Goal: Information Seeking & Learning: Compare options

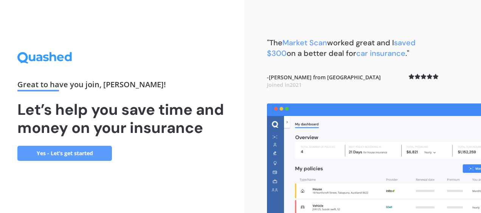
click at [86, 153] on link "Yes - Let’s get started" at bounding box center [64, 153] width 95 height 15
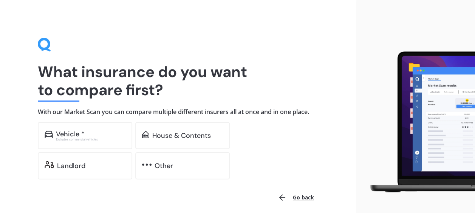
scroll to position [31, 0]
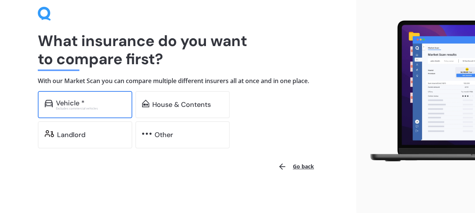
click at [94, 105] on div "Vehicle *" at bounding box center [91, 103] width 70 height 8
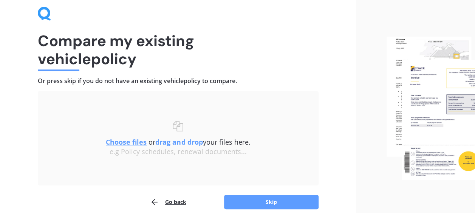
scroll to position [65, 0]
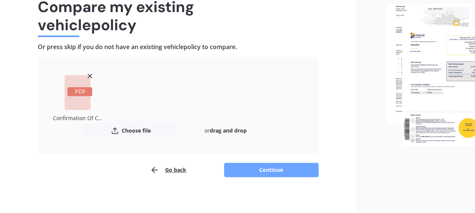
click at [238, 170] on button "Continue" at bounding box center [271, 170] width 95 height 14
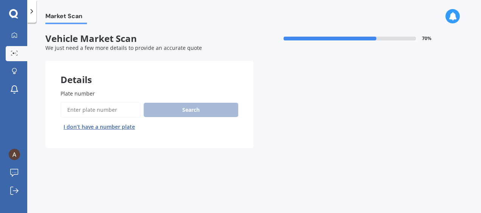
click at [121, 114] on input "Plate number" at bounding box center [101, 110] width 80 height 16
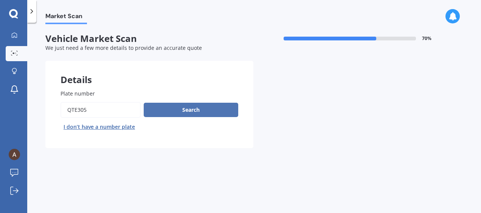
type input "QTE305"
click at [179, 114] on button "Search" at bounding box center [191, 110] width 95 height 14
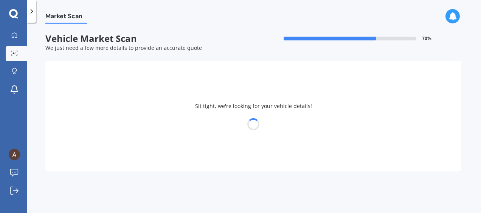
drag, startPoint x: 182, startPoint y: 116, endPoint x: 133, endPoint y: 49, distance: 82.3
click at [132, 50] on span "We just need a few more details to provide an accurate quote" at bounding box center [123, 47] width 157 height 7
select select "TOYOTA"
select select "COROLLA"
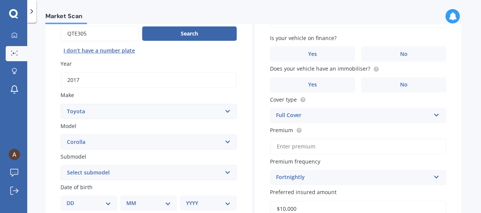
scroll to position [113, 0]
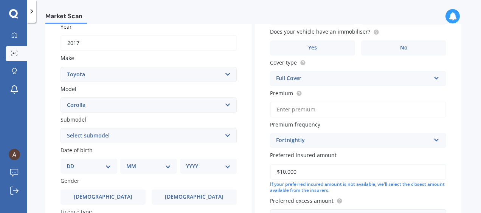
click at [147, 137] on select "Select submodel (All other) Axio Diesel [PERSON_NAME] 2WD [PERSON_NAME] 4WD FXG…" at bounding box center [149, 135] width 176 height 15
select select "[PERSON_NAME] 2WD"
click at [61, 129] on select "Select submodel (All other) Axio Diesel [PERSON_NAME] 2WD [PERSON_NAME] 4WD FXG…" at bounding box center [149, 135] width 176 height 15
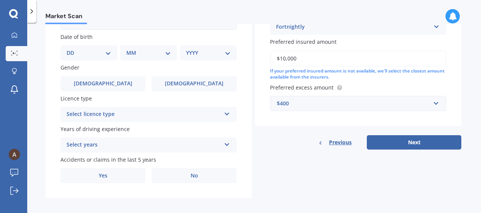
click at [127, 115] on div "Select licence type" at bounding box center [144, 114] width 154 height 9
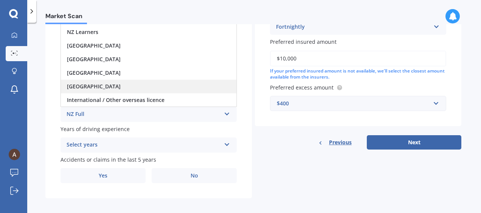
scroll to position [233, 0]
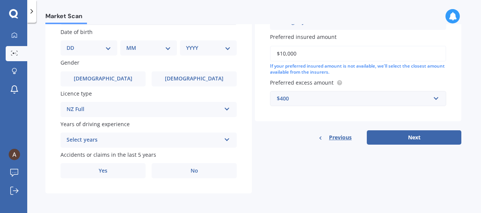
click at [53, 125] on div "Plate number Search I don’t have a number plate Year [DATE] Make Select make AC…" at bounding box center [148, 18] width 206 height 351
click at [78, 109] on div "NZ Full" at bounding box center [144, 109] width 154 height 9
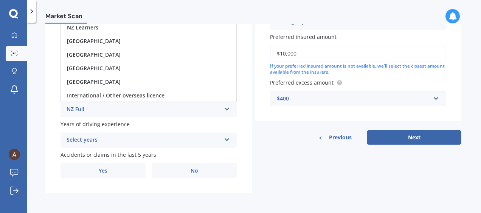
click at [90, 126] on span "Years of driving experience" at bounding box center [95, 124] width 69 height 7
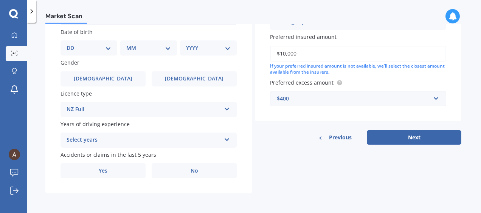
click at [92, 139] on div "Select years" at bounding box center [144, 140] width 154 height 9
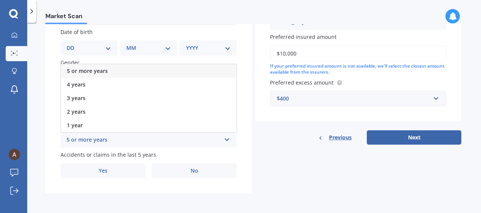
click at [96, 69] on span "5 or more years" at bounding box center [87, 70] width 41 height 7
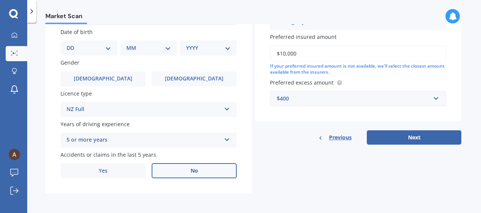
click at [167, 170] on label "No" at bounding box center [194, 170] width 85 height 15
click at [0, 0] on input "No" at bounding box center [0, 0] width 0 height 0
click at [354, 98] on div "$400" at bounding box center [354, 99] width 154 height 8
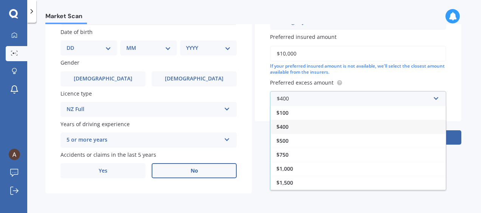
click at [326, 127] on div "$400" at bounding box center [357, 127] width 175 height 14
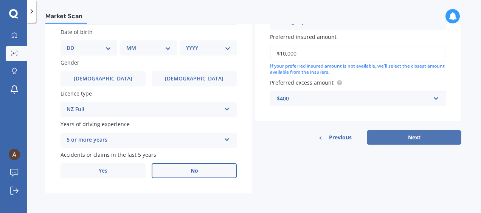
click at [397, 131] on button "Next" at bounding box center [414, 137] width 95 height 14
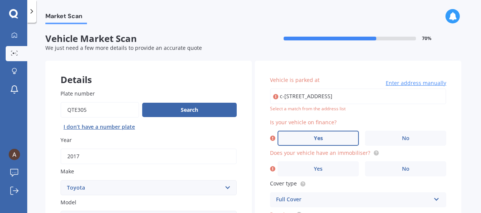
click at [316, 138] on span "Yes" at bounding box center [318, 138] width 9 height 6
click at [0, 0] on input "Yes" at bounding box center [0, 0] width 0 height 0
drag, startPoint x: 350, startPoint y: 97, endPoint x: 386, endPoint y: 99, distance: 36.8
click at [350, 97] on input "c-[STREET_ADDRESS]" at bounding box center [358, 96] width 176 height 16
drag, startPoint x: 398, startPoint y: 97, endPoint x: 247, endPoint y: 95, distance: 150.9
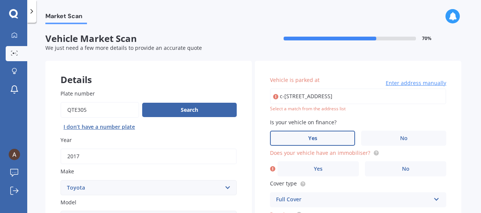
type input "[STREET_ADDRESS]"
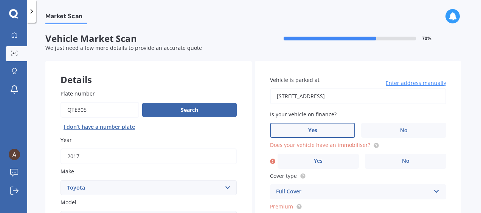
scroll to position [38, 0]
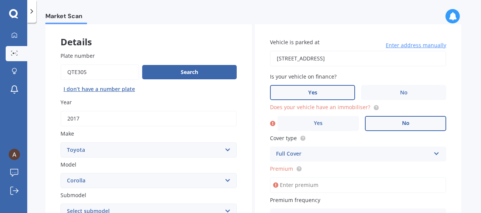
click at [378, 121] on label "No" at bounding box center [405, 123] width 81 height 15
click at [0, 0] on input "No" at bounding box center [0, 0] width 0 height 0
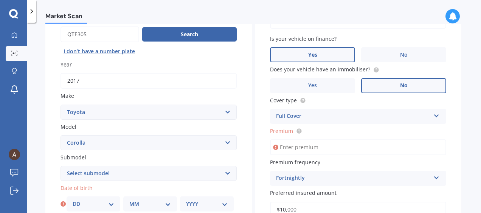
scroll to position [151, 0]
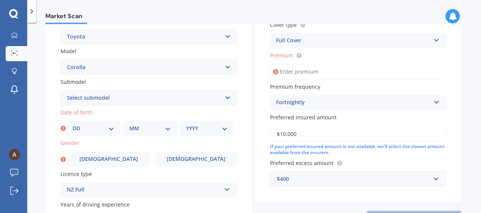
click at [310, 78] on input "Premium" at bounding box center [358, 72] width 176 height 16
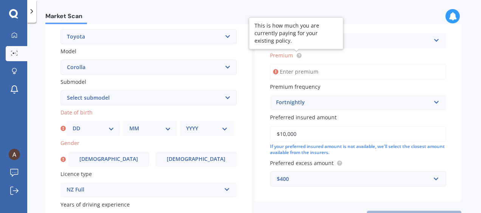
click at [297, 56] on circle at bounding box center [298, 55] width 5 height 5
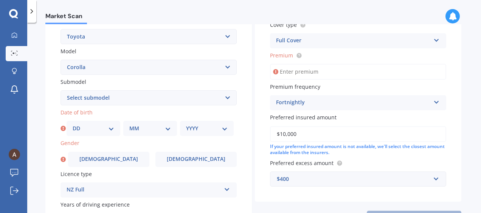
click at [290, 73] on input "Premium" at bounding box center [358, 72] width 176 height 16
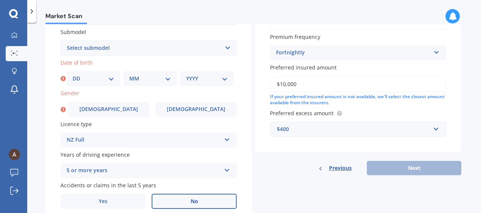
scroll to position [233, 0]
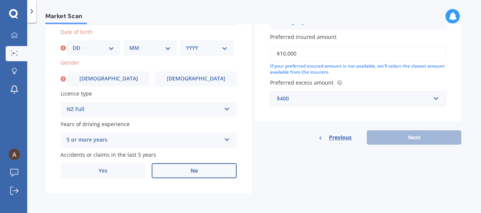
type input "$88.30"
click at [115, 50] on div "DD 01 02 03 04 05 06 07 08 09 10 11 12 13 14 15 16 17 18 19 20 21 22 23 24 25 2…" at bounding box center [94, 47] width 54 height 15
click at [108, 47] on select "DD 01 02 03 04 05 06 07 08 09 10 11 12 13 14 15 16 17 18 19 20 21 22 23 24 25 2…" at bounding box center [94, 48] width 42 height 8
select select "07"
click at [73, 44] on select "DD 01 02 03 04 05 06 07 08 09 10 11 12 13 14 15 16 17 18 19 20 21 22 23 24 25 2…" at bounding box center [94, 48] width 42 height 8
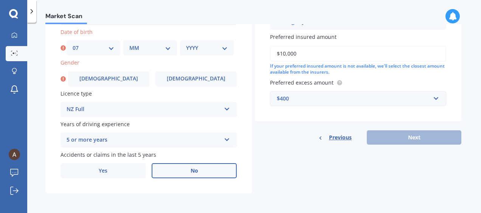
click at [138, 52] on div "MM 01 02 03 04 05 06 07 08 09 10 11 12" at bounding box center [150, 47] width 54 height 15
click at [140, 47] on select "MM 01 02 03 04 05 06 07 08 09 10 11 12" at bounding box center [150, 48] width 42 height 8
select select "07"
click at [129, 44] on select "MM 01 02 03 04 05 06 07 08 09 10 11 12" at bounding box center [150, 48] width 42 height 8
click at [194, 51] on select "YYYY 2025 2024 2023 2022 2021 2020 2019 2018 2017 2016 2015 2014 2013 2012 2011…" at bounding box center [207, 48] width 42 height 8
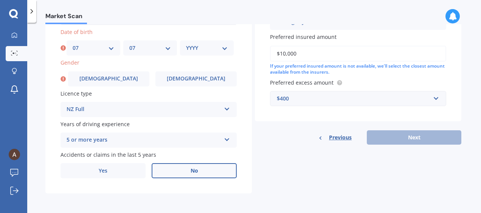
select select "1990"
click at [186, 44] on select "YYYY 2025 2024 2023 2022 2021 2020 2019 2018 2017 2016 2015 2014 2013 2012 2011…" at bounding box center [207, 48] width 42 height 8
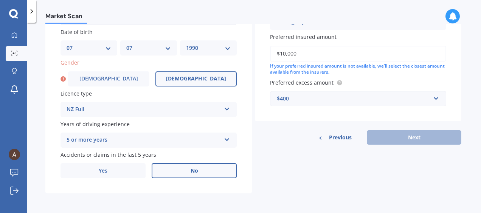
click at [188, 77] on span "[DEMOGRAPHIC_DATA]" at bounding box center [196, 79] width 60 height 6
click at [0, 0] on input "[DEMOGRAPHIC_DATA]" at bounding box center [0, 0] width 0 height 0
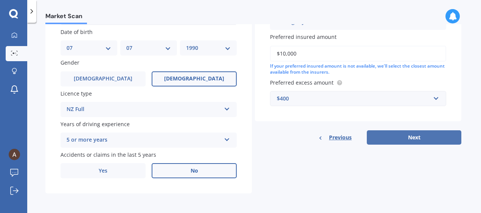
click at [379, 135] on button "Next" at bounding box center [414, 137] width 95 height 14
select select "07"
select select "1990"
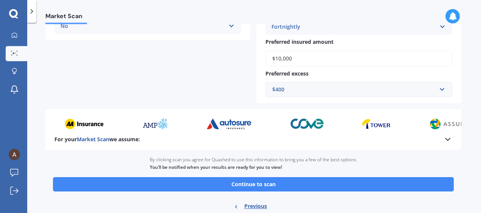
scroll to position [240, 0]
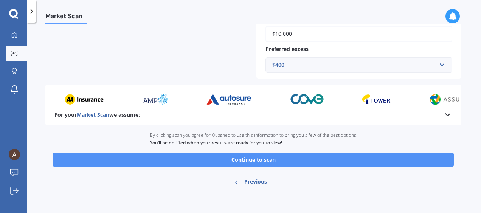
click at [264, 160] on button "Continue to scan" at bounding box center [253, 160] width 401 height 14
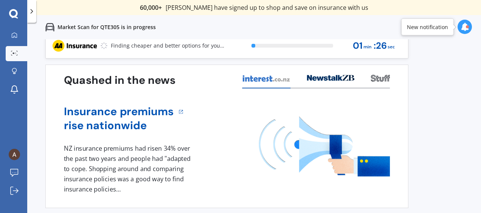
scroll to position [8, 0]
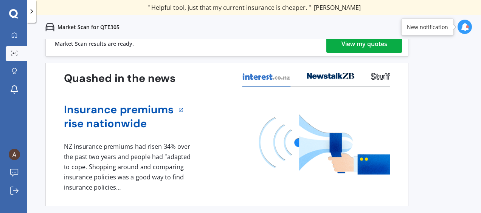
click at [355, 44] on div "View my quotes" at bounding box center [364, 44] width 46 height 18
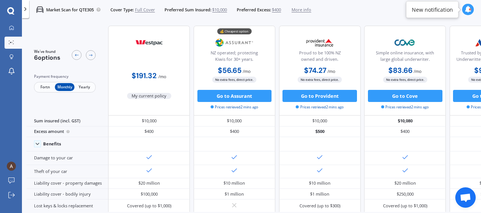
click at [47, 88] on span "Fortn" at bounding box center [45, 87] width 20 height 8
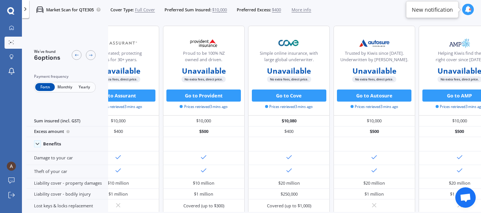
scroll to position [0, 173]
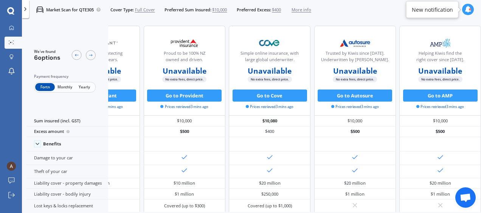
click at [70, 88] on span "Monthly" at bounding box center [65, 87] width 20 height 8
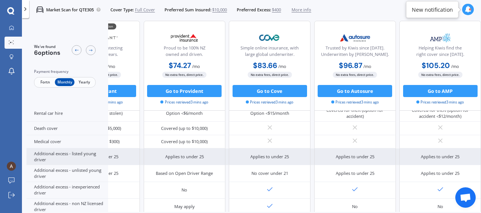
scroll to position [382, 173]
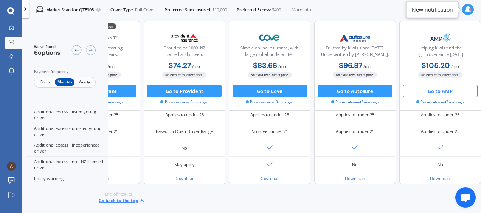
click at [436, 92] on button "Go to AMP" at bounding box center [440, 91] width 74 height 12
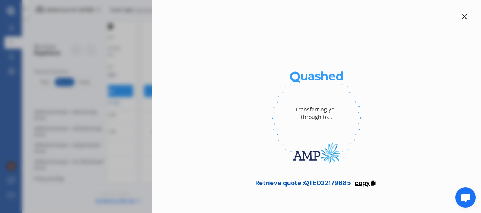
click at [360, 181] on span "copy" at bounding box center [362, 183] width 15 height 8
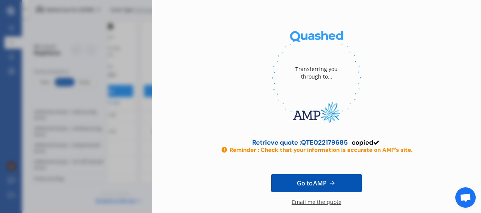
scroll to position [82, 0]
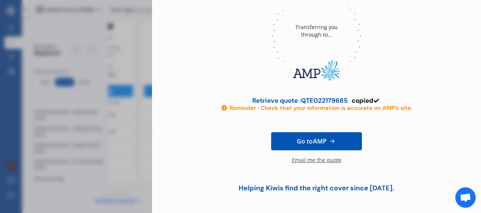
click at [317, 141] on span "Go to AMP" at bounding box center [312, 141] width 30 height 9
drag, startPoint x: 301, startPoint y: 100, endPoint x: 347, endPoint y: 100, distance: 45.4
click at [347, 100] on div "Retrieve quote : QTE022179685 copied" at bounding box center [316, 101] width 129 height 8
copy div "QTE022179685"
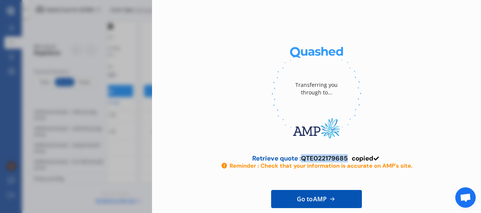
scroll to position [0, 0]
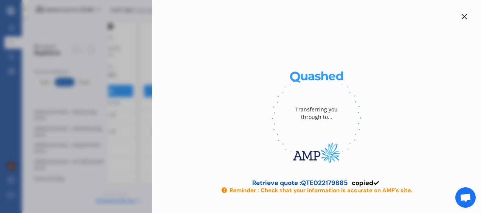
click at [460, 19] on div at bounding box center [464, 16] width 9 height 9
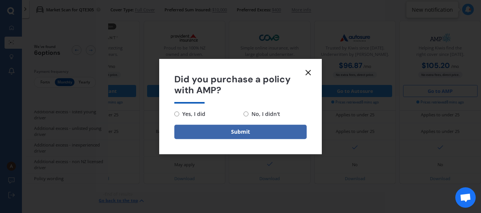
click at [243, 112] on div "Yes, I did No, I didn't" at bounding box center [240, 114] width 132 height 9
click at [247, 115] on input "No, I didn't" at bounding box center [246, 114] width 5 height 5
radio input "true"
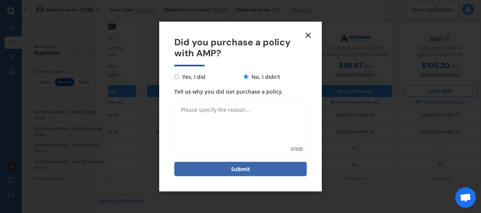
click at [246, 143] on textarea "Tell us why you did not purchase a policy." at bounding box center [240, 129] width 132 height 53
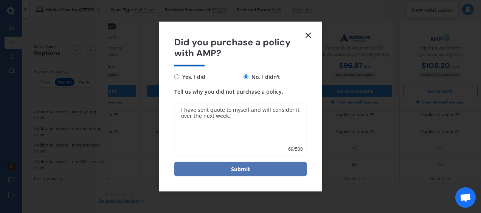
type textarea "I have sent quote to myself and will consider it over the next week."
click at [245, 169] on button "Submit" at bounding box center [240, 169] width 132 height 14
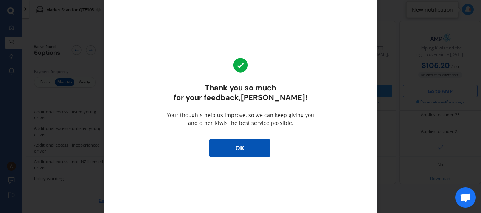
click at [244, 143] on button "OK" at bounding box center [239, 148] width 61 height 18
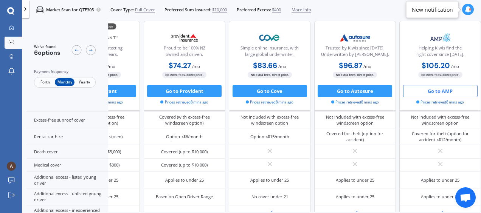
scroll to position [382, 173]
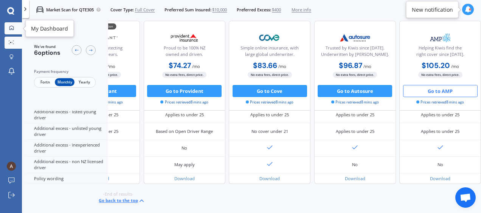
click at [11, 30] on icon at bounding box center [11, 27] width 5 height 5
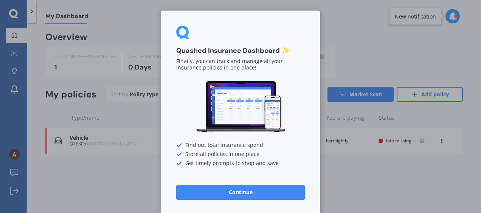
click at [260, 192] on button "Continue" at bounding box center [240, 192] width 129 height 15
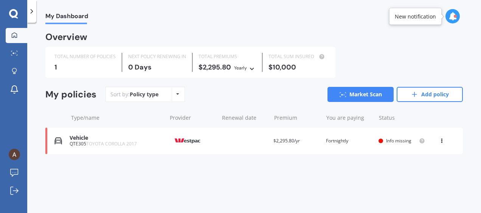
click at [16, 15] on icon at bounding box center [13, 13] width 9 height 9
click at [424, 101] on link "Add policy" at bounding box center [430, 94] width 66 height 15
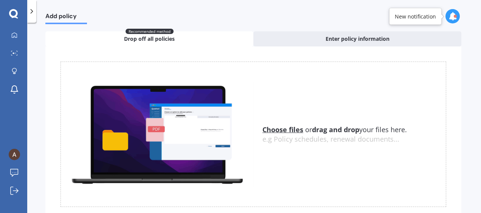
scroll to position [63, 0]
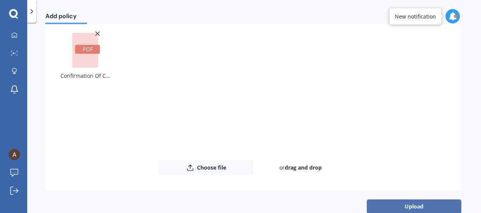
click at [379, 203] on button "Upload" at bounding box center [414, 207] width 95 height 14
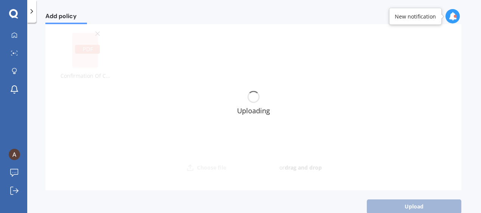
scroll to position [0, 0]
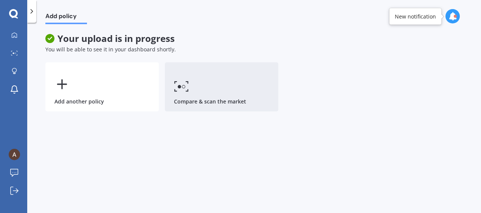
click at [198, 85] on link "Compare & scan the market" at bounding box center [221, 86] width 113 height 49
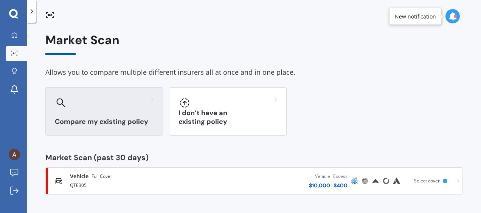
click at [130, 108] on div at bounding box center [104, 103] width 99 height 12
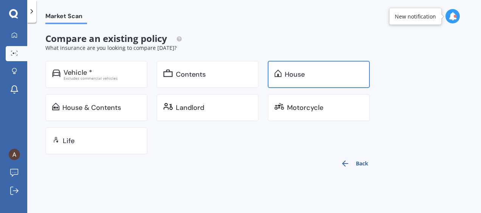
click at [302, 73] on div "House" at bounding box center [295, 75] width 20 height 8
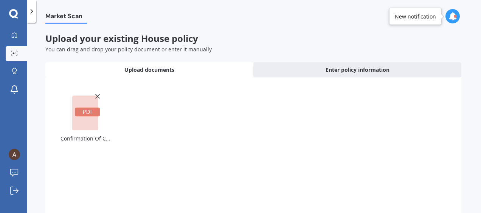
scroll to position [78, 0]
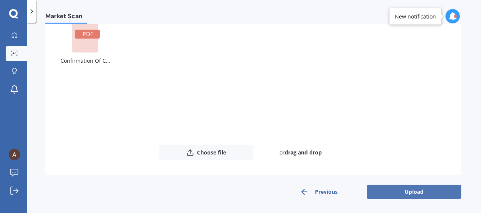
click at [389, 192] on button "Upload" at bounding box center [414, 192] width 95 height 14
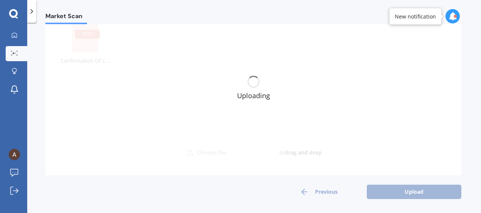
scroll to position [0, 0]
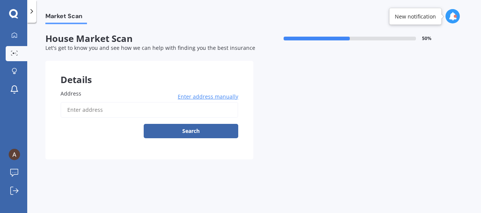
click at [131, 108] on input "Address" at bounding box center [150, 110] width 178 height 16
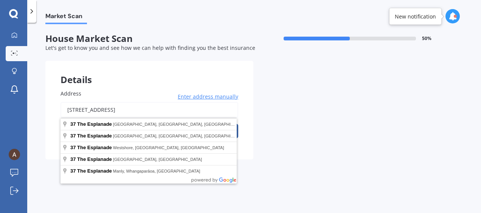
type input "[STREET_ADDRESS]"
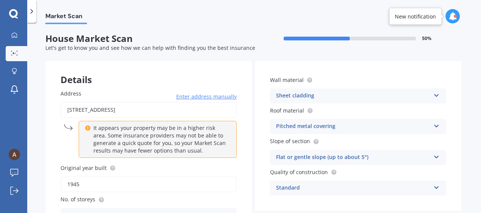
scroll to position [38, 0]
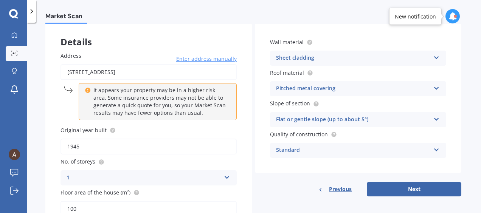
click at [296, 96] on div "Pitched metal covering Flat fibre cement Flat membrane Flat metal covering Pitc…" at bounding box center [358, 88] width 176 height 15
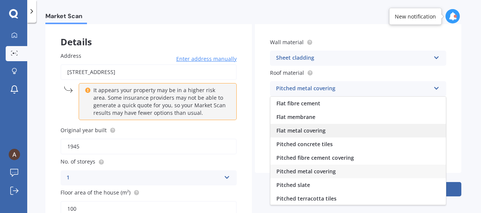
click at [305, 130] on span "Flat metal covering" at bounding box center [300, 130] width 49 height 7
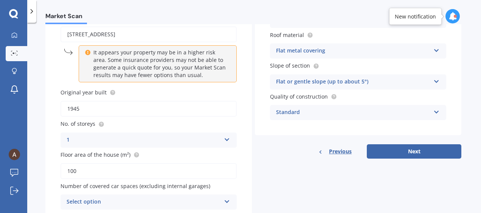
scroll to position [107, 0]
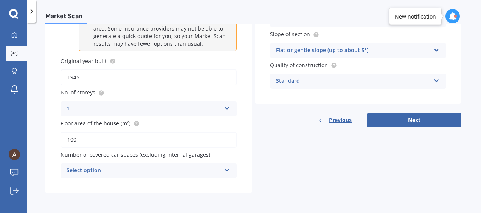
click at [205, 171] on div "Select option" at bounding box center [144, 170] width 154 height 9
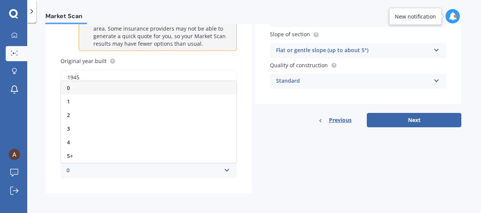
click at [96, 88] on div "0" at bounding box center [148, 88] width 175 height 14
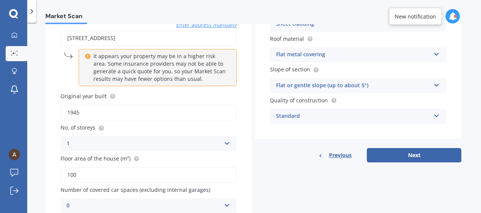
scroll to position [32, 0]
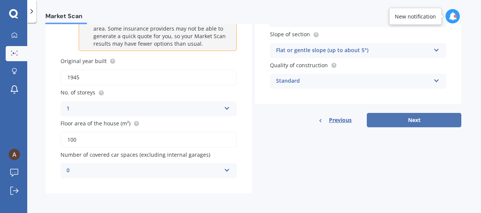
click at [370, 118] on button "Next" at bounding box center [414, 120] width 95 height 14
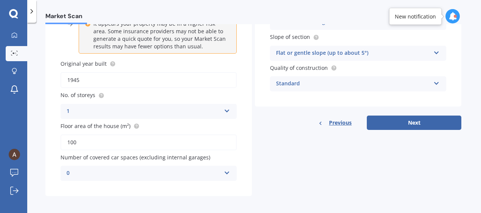
select select "07"
select select "1990"
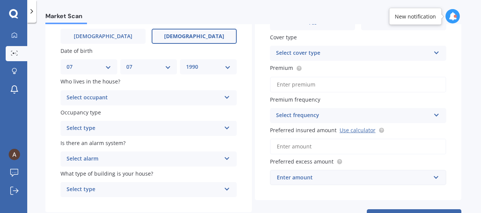
scroll to position [76, 0]
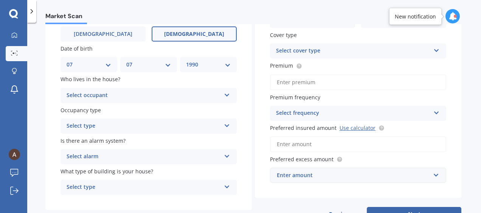
click at [123, 93] on div "Select occupant" at bounding box center [144, 95] width 154 height 9
click at [102, 111] on div "Owner" at bounding box center [148, 111] width 175 height 14
click at [119, 128] on div "Select type" at bounding box center [144, 126] width 154 height 9
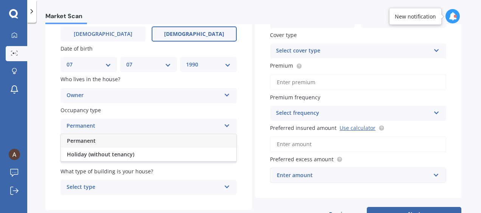
click at [109, 141] on div "Permanent" at bounding box center [148, 141] width 175 height 14
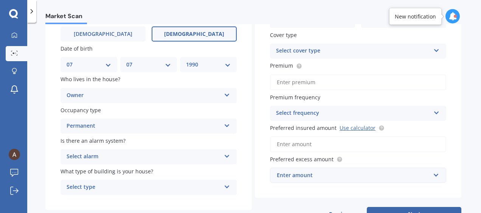
click at [114, 157] on div "Select alarm" at bounding box center [144, 156] width 154 height 9
click at [101, 174] on span "Yes, monitored" at bounding box center [86, 171] width 39 height 7
click at [138, 185] on div "Select type" at bounding box center [144, 187] width 154 height 9
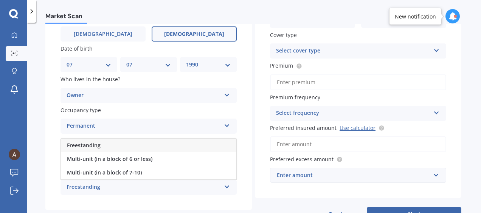
click at [116, 150] on div "Freestanding" at bounding box center [148, 146] width 175 height 14
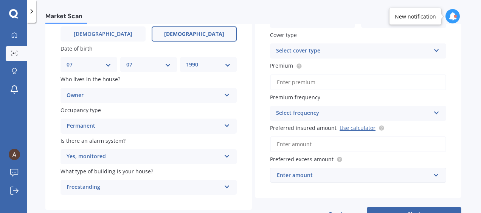
click at [287, 54] on div "Select cover type" at bounding box center [353, 51] width 154 height 9
click at [287, 67] on div "High" at bounding box center [357, 66] width 175 height 14
click at [292, 88] on input "Premium" at bounding box center [358, 82] width 176 height 16
click at [312, 84] on input "Premium" at bounding box center [358, 82] width 176 height 16
type input "$139.38"
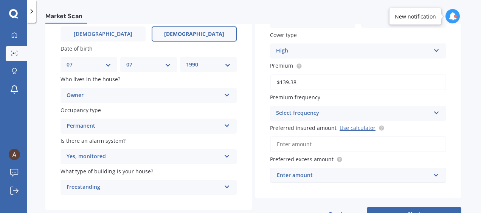
click at [307, 106] on div "Select frequency Yearly Six-Monthly Quarterly Monthly Fortnightly Weekly" at bounding box center [358, 113] width 176 height 15
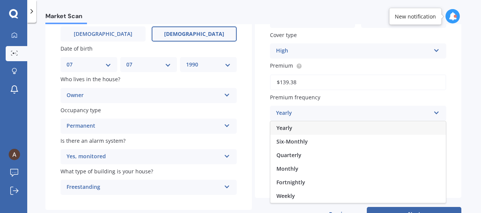
click at [310, 186] on div "Fortnightly" at bounding box center [357, 183] width 175 height 14
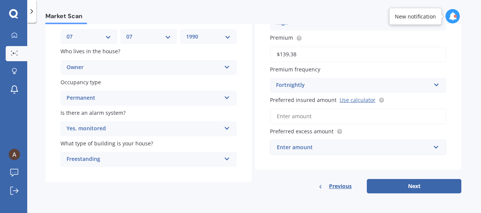
scroll to position [104, 0]
click at [312, 118] on input "Preferred insured amount Use calculator" at bounding box center [358, 117] width 176 height 16
click at [307, 116] on input "Preferred insured amount Use calculator" at bounding box center [358, 117] width 176 height 16
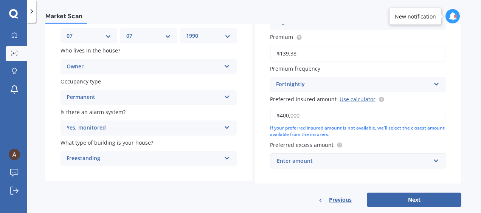
scroll to position [119, 0]
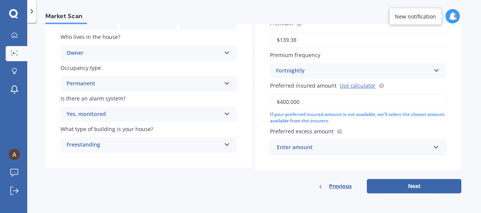
type input "$400,000"
click at [323, 147] on div "Enter amount" at bounding box center [354, 147] width 154 height 8
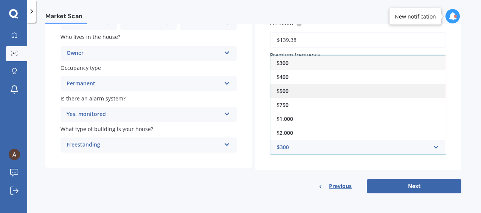
click at [296, 93] on div "$500" at bounding box center [357, 91] width 175 height 14
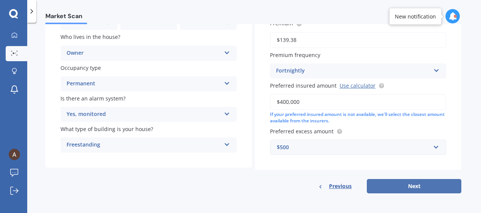
click at [391, 186] on button "Next" at bounding box center [414, 186] width 95 height 14
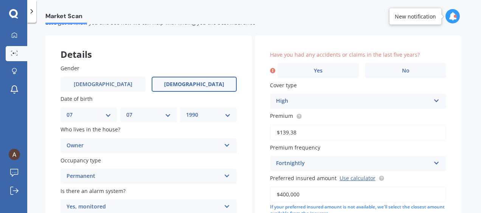
scroll to position [14, 0]
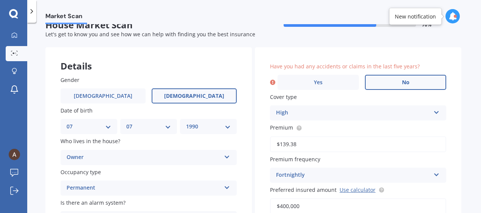
click at [383, 82] on label "No" at bounding box center [405, 82] width 81 height 15
click at [0, 0] on input "No" at bounding box center [0, 0] width 0 height 0
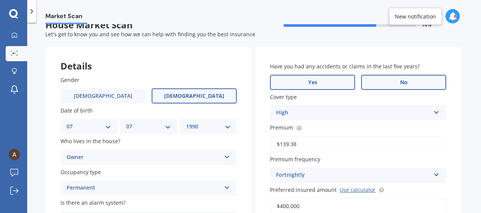
click at [327, 88] on label "Yes" at bounding box center [312, 82] width 85 height 15
click at [0, 0] on input "Yes" at bounding box center [0, 0] width 0 height 0
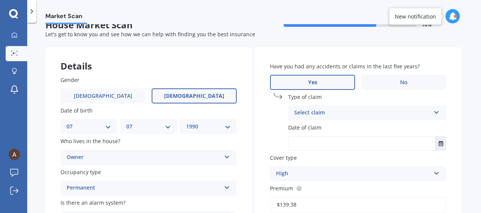
click at [345, 116] on div "Select claim" at bounding box center [362, 113] width 136 height 9
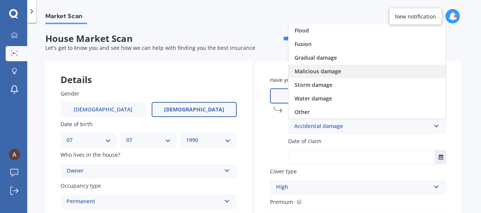
scroll to position [38, 0]
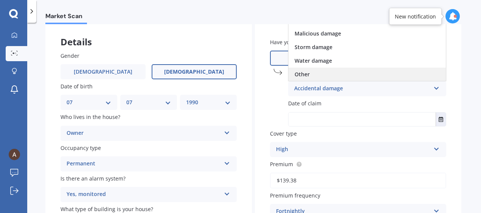
click at [311, 71] on div "Other" at bounding box center [367, 75] width 157 height 14
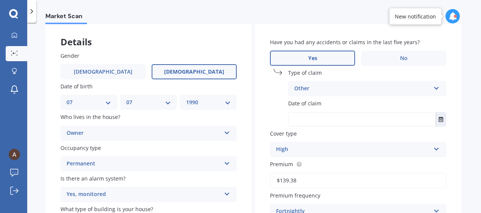
click at [319, 116] on input "text" at bounding box center [362, 120] width 147 height 14
click at [441, 121] on button "Select date" at bounding box center [441, 120] width 10 height 14
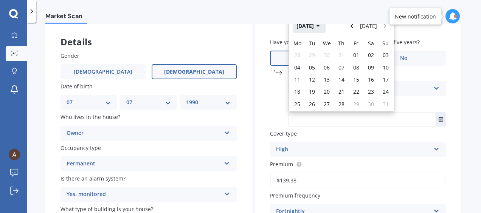
click at [325, 28] on button "[DATE]" at bounding box center [309, 26] width 33 height 14
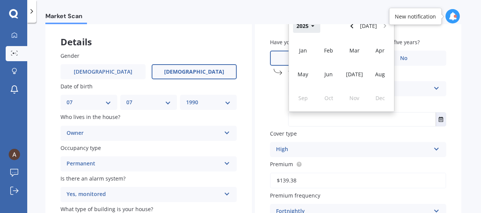
click at [315, 28] on button "2025" at bounding box center [306, 26] width 27 height 14
click at [329, 73] on span "2024" at bounding box center [329, 74] width 12 height 7
click at [376, 72] on span "Aug" at bounding box center [380, 74] width 10 height 7
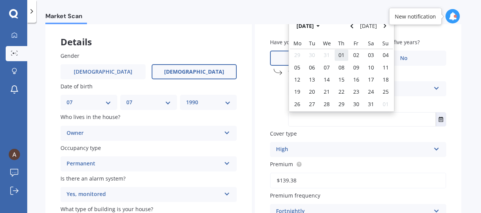
click at [343, 56] on div "01" at bounding box center [341, 55] width 15 height 12
type input "[DATE]"
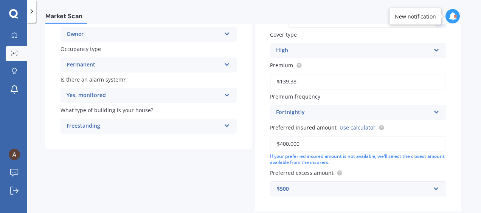
scroll to position [179, 0]
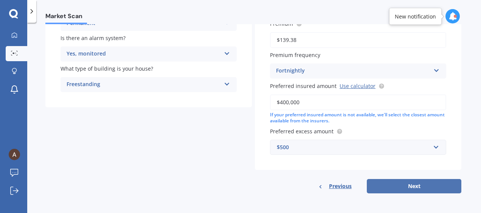
click at [408, 185] on button "Next" at bounding box center [414, 186] width 95 height 14
select select "07"
select select "1990"
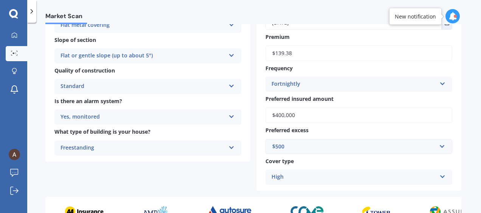
scroll to position [362, 0]
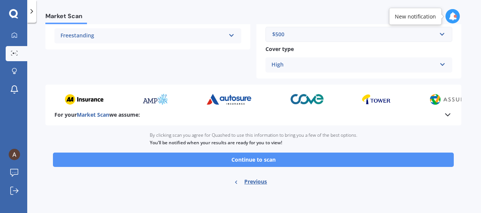
click at [258, 158] on button "Continue to scan" at bounding box center [253, 160] width 401 height 14
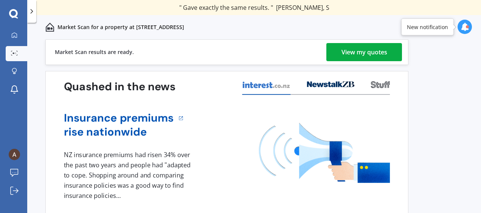
click at [362, 53] on div "View my quotes" at bounding box center [364, 52] width 46 height 18
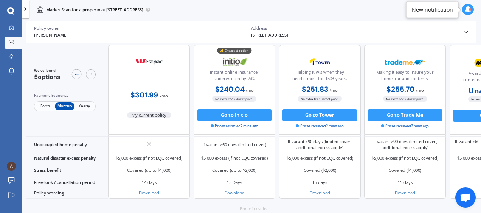
scroll to position [374, 0]
